Goal: Information Seeking & Learning: Learn about a topic

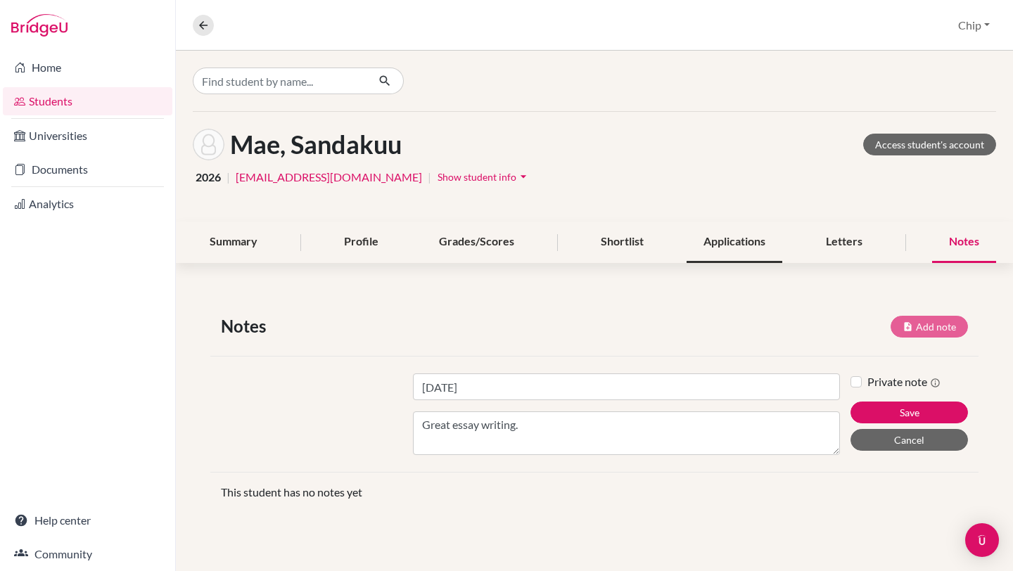
click at [741, 236] on div "Applications" at bounding box center [735, 243] width 96 height 42
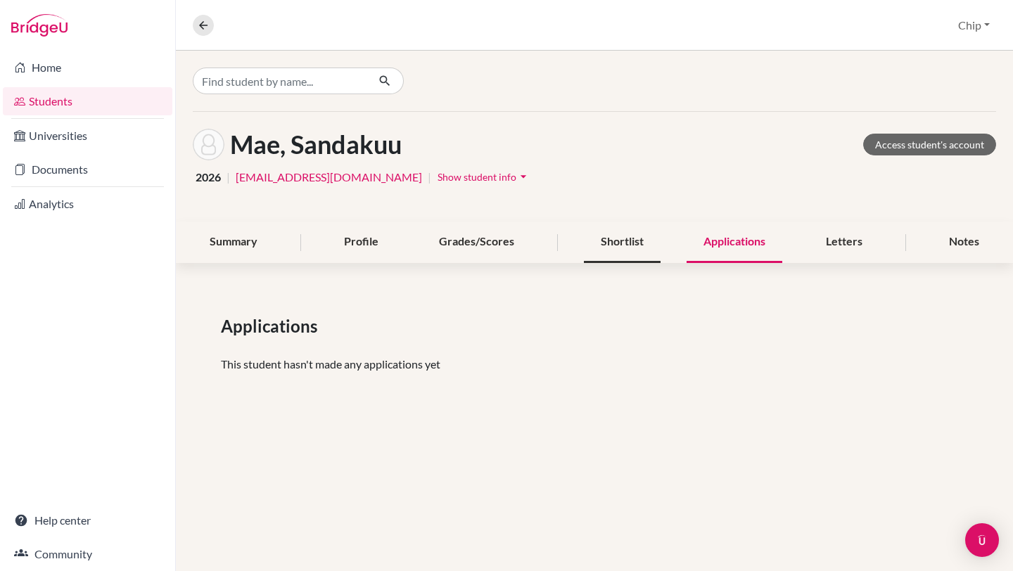
click at [608, 241] on div "Shortlist" at bounding box center [622, 243] width 77 height 42
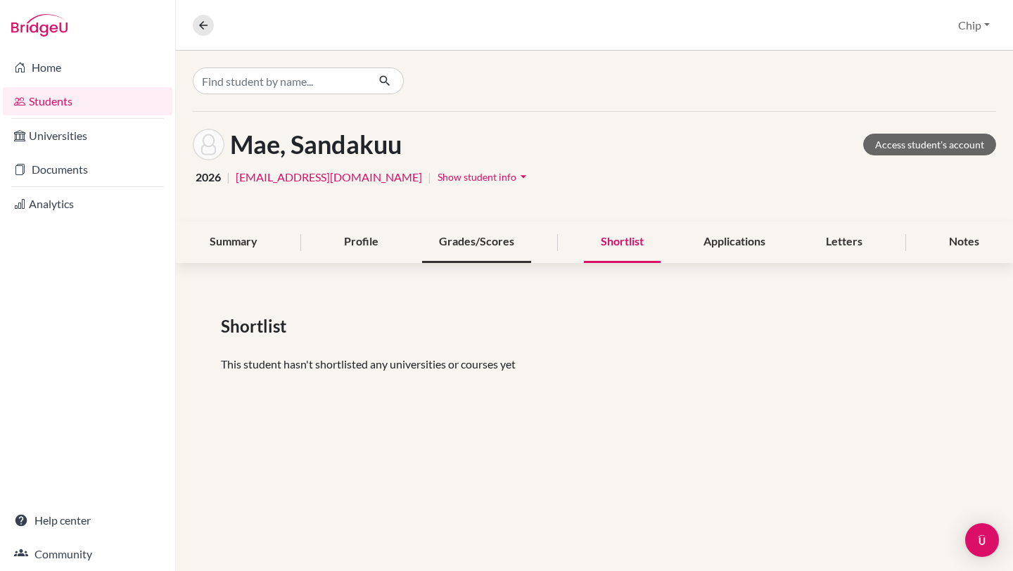
click at [429, 242] on div "Grades/Scores" at bounding box center [476, 243] width 109 height 42
click at [463, 242] on div "Grades/Scores" at bounding box center [476, 243] width 109 height 42
click at [341, 234] on div "Profile" at bounding box center [361, 243] width 68 height 42
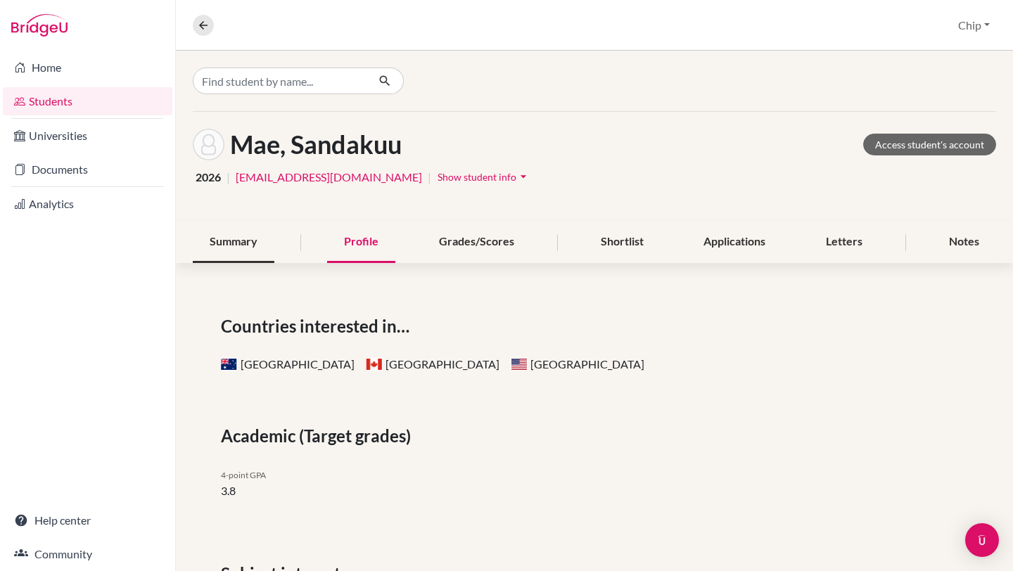
click at [210, 250] on div "Summary" at bounding box center [234, 243] width 82 height 42
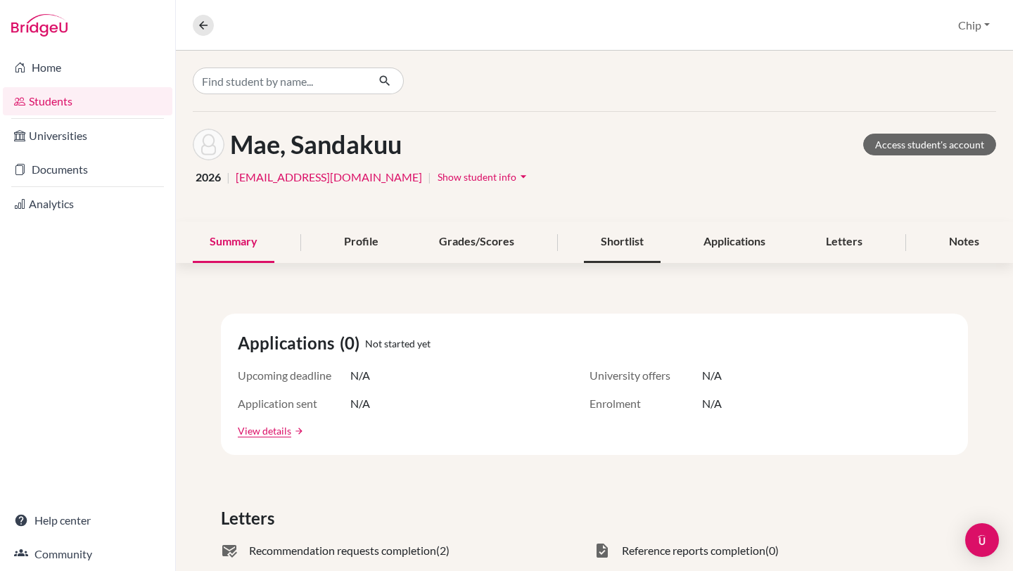
click at [621, 236] on div "Shortlist" at bounding box center [622, 243] width 77 height 42
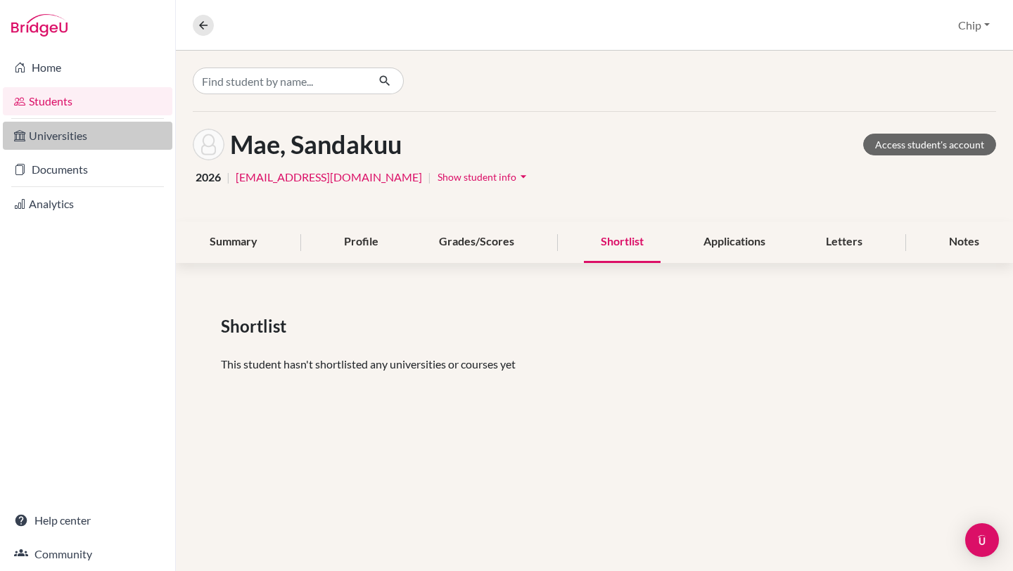
click at [75, 146] on link "Universities" at bounding box center [88, 136] width 170 height 28
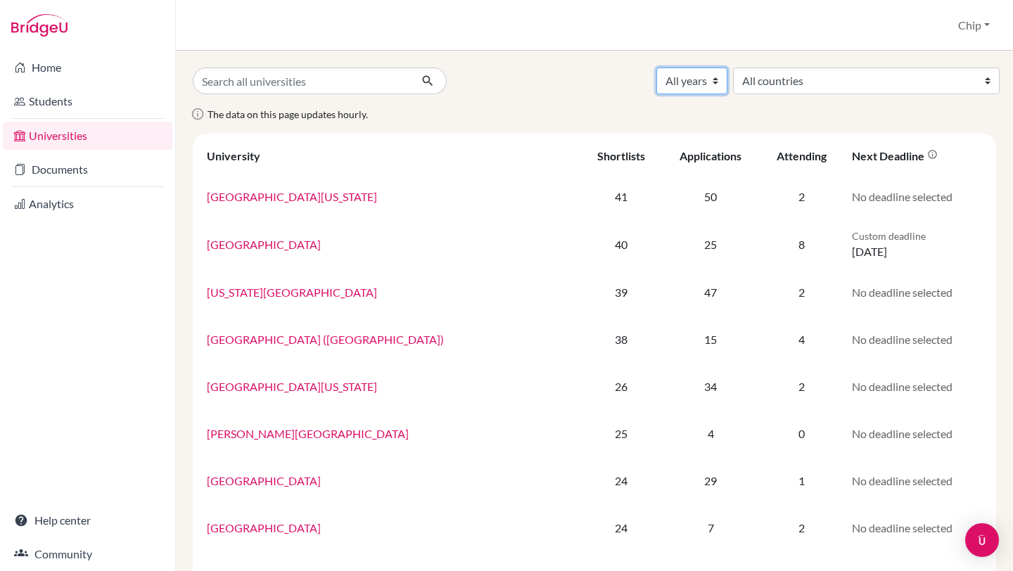
click at [728, 82] on select "All years 2028 2027 2026 2025 2024 2023 2022 2021 2020 2019 2018 2017 2016 2015…" at bounding box center [692, 81] width 71 height 27
select select "2026"
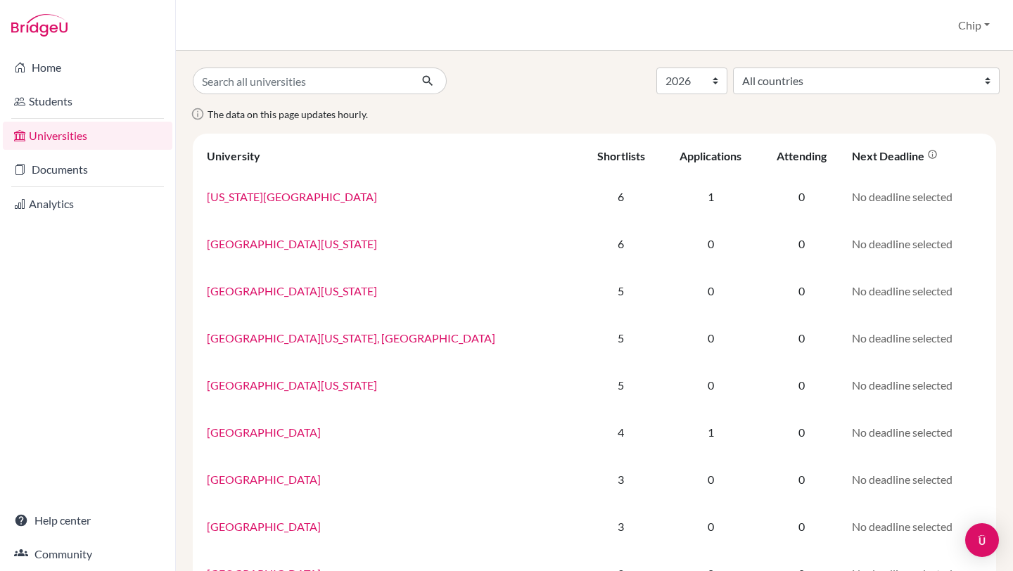
select select "2026"
click at [977, 84] on select "All countries Australia Austria Canada China Finland France Germany Hong Kong (…" at bounding box center [866, 81] width 267 height 27
select select "39"
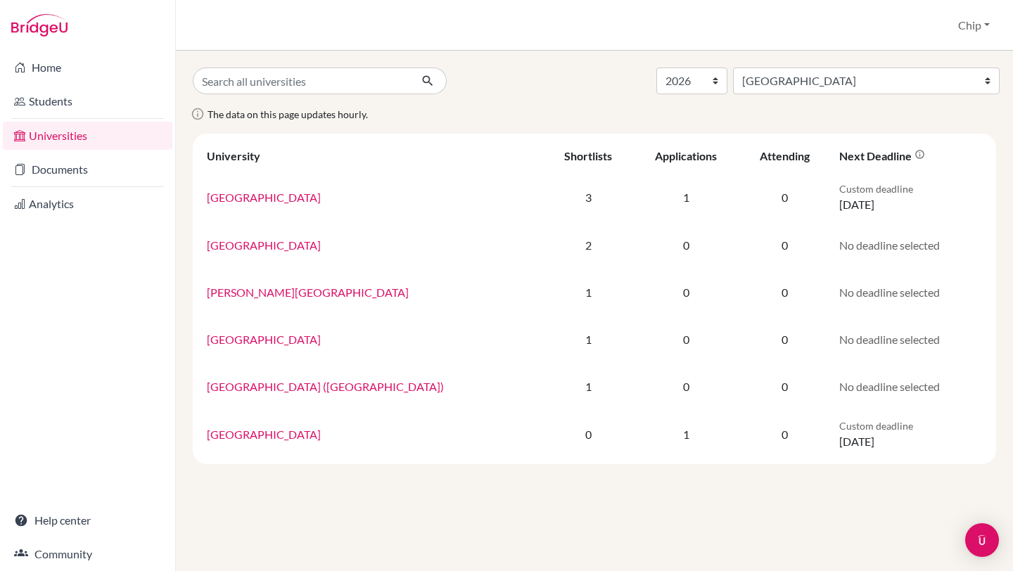
select select "2026"
select select "39"
click at [985, 80] on select "All countries Australia Austria Canada China Finland France Germany Hong Kong (…" at bounding box center [866, 81] width 267 height 27
